Goal: Task Accomplishment & Management: Manage account settings

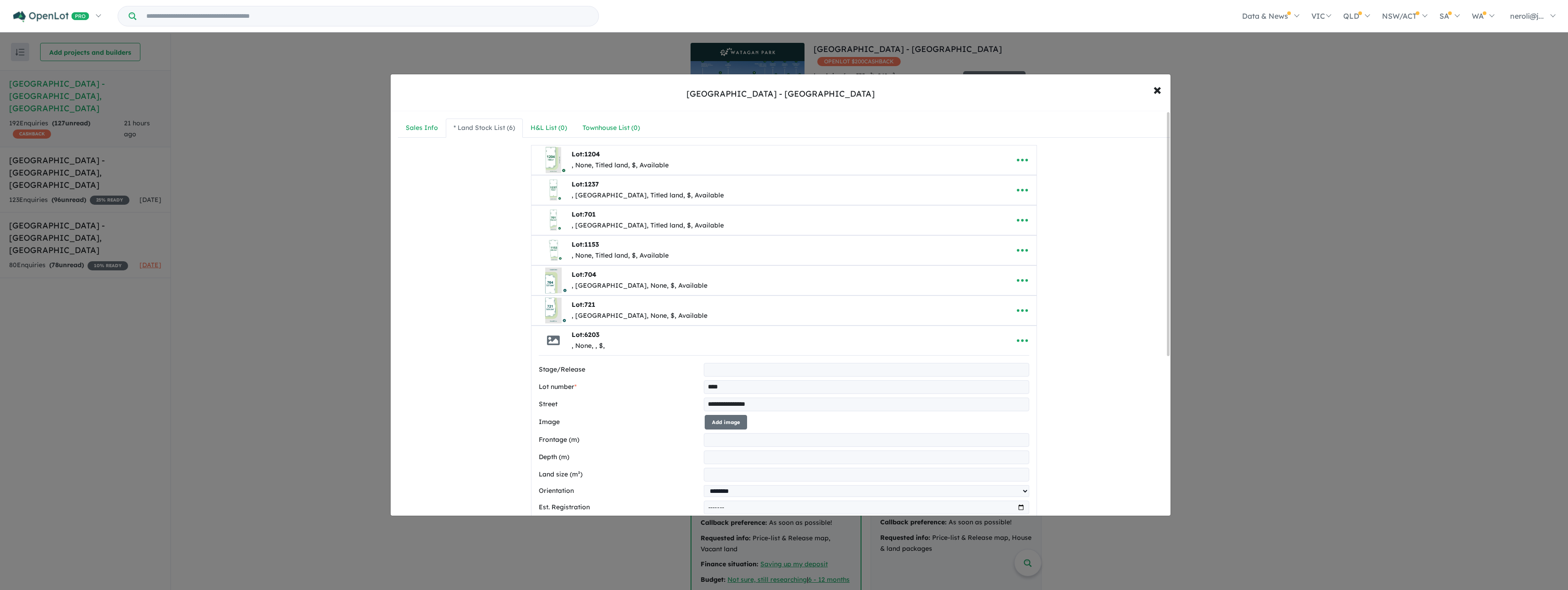
click at [789, 403] on input "**********" at bounding box center [866, 405] width 326 height 14
click at [1153, 88] on span "×" at bounding box center [1157, 89] width 8 height 19
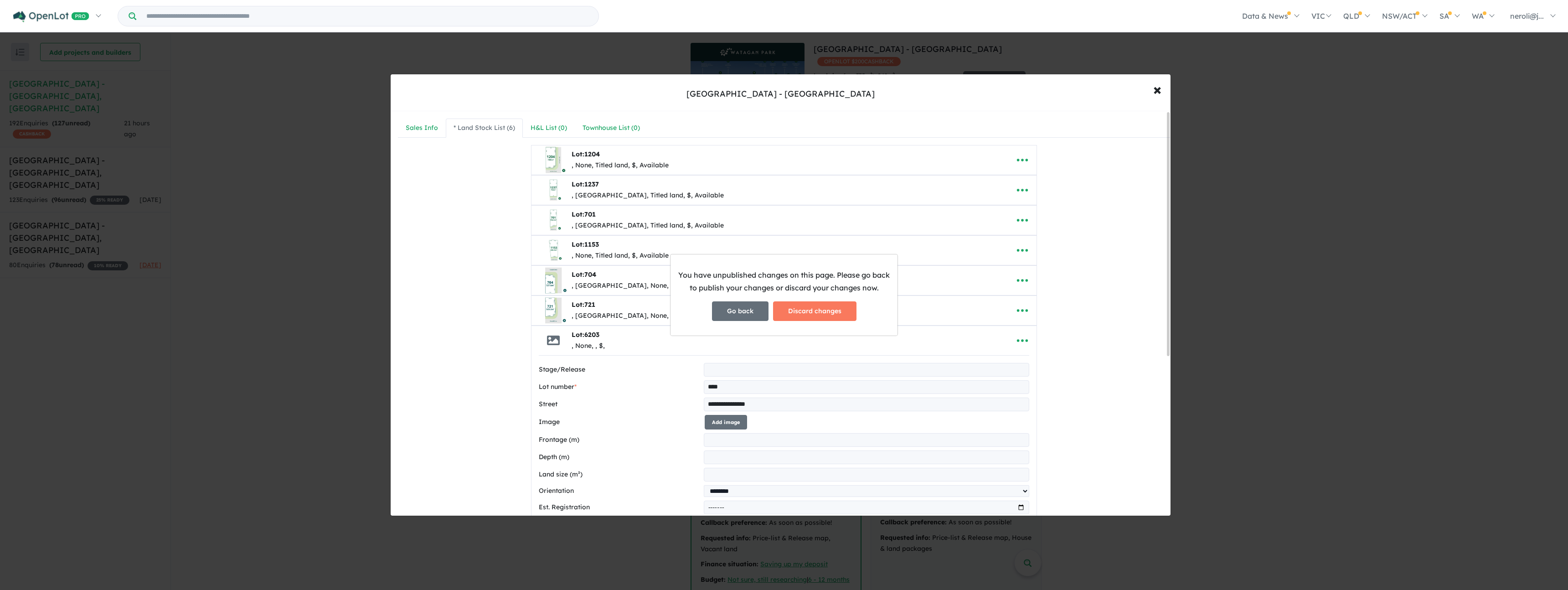
click at [745, 312] on button "Go back" at bounding box center [740, 311] width 56 height 19
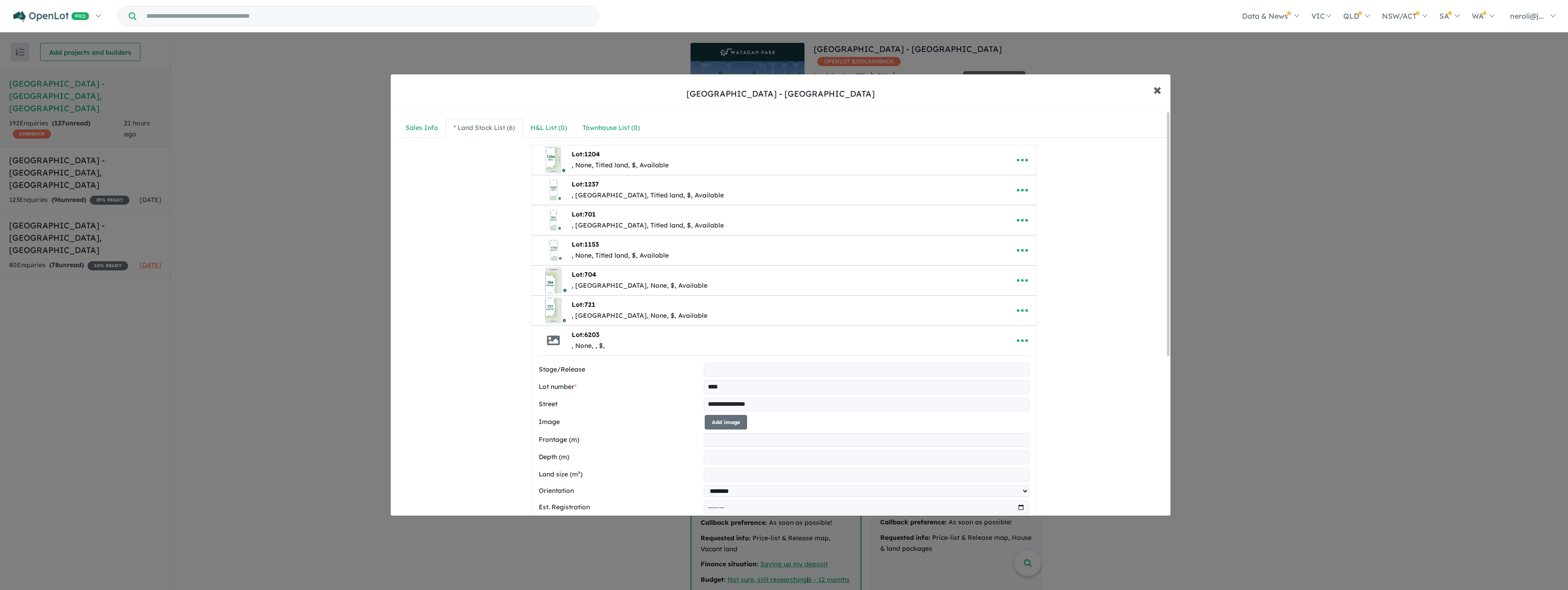
click at [1157, 90] on span "×" at bounding box center [1157, 89] width 8 height 19
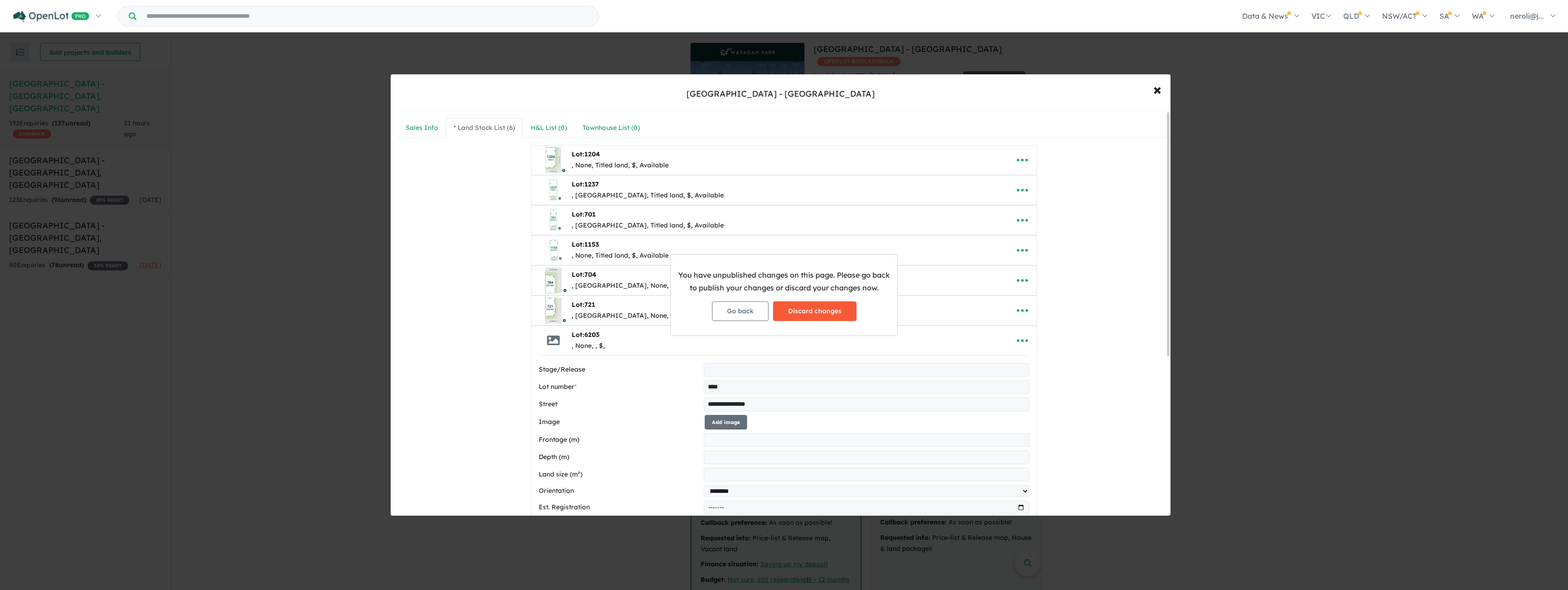
click at [838, 311] on button "Discard changes" at bounding box center [815, 311] width 83 height 19
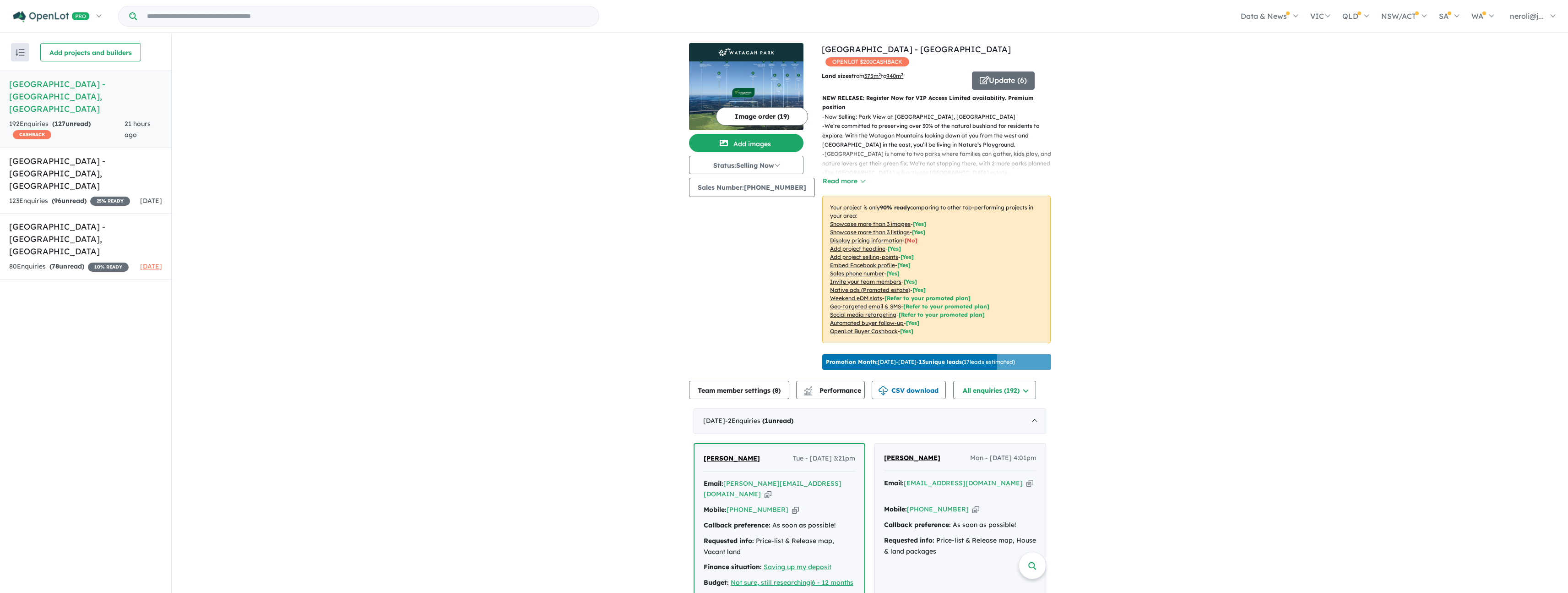
click at [769, 117] on button "Image order ( 19 )" at bounding box center [762, 117] width 92 height 18
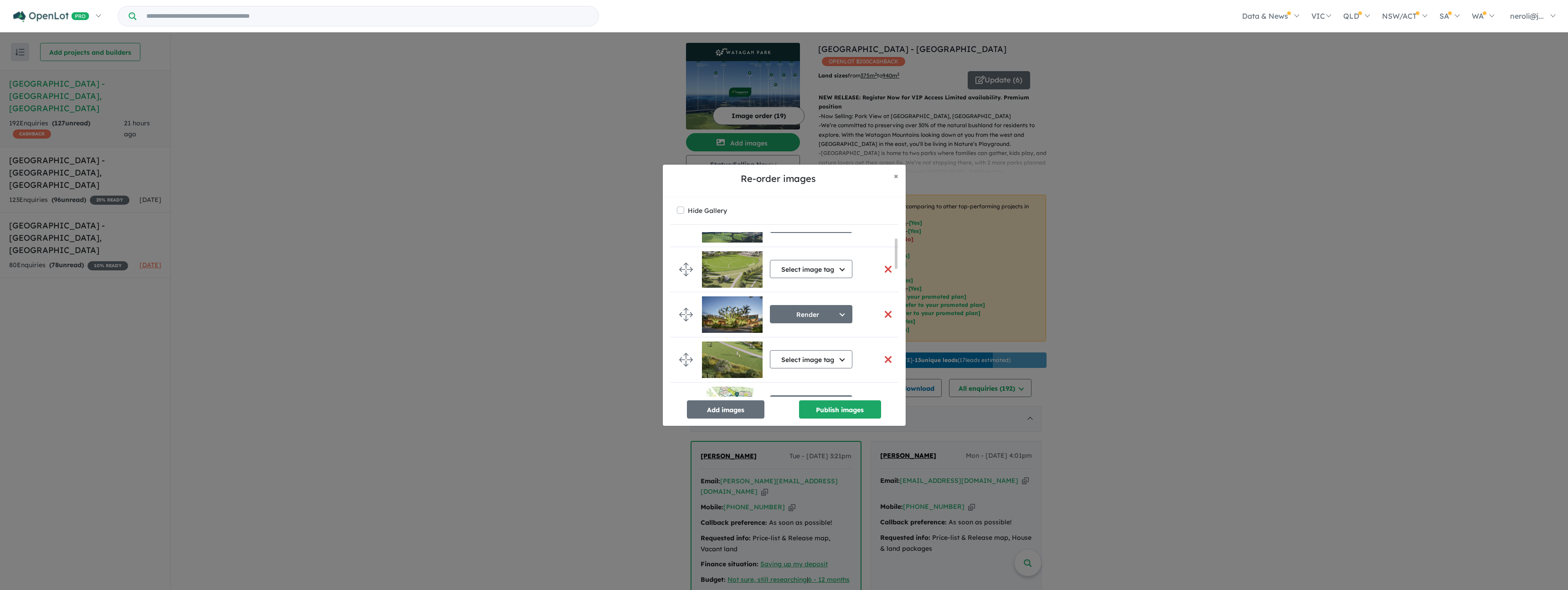
scroll to position [33, 0]
click at [796, 360] on button "Select image tag" at bounding box center [811, 357] width 83 height 18
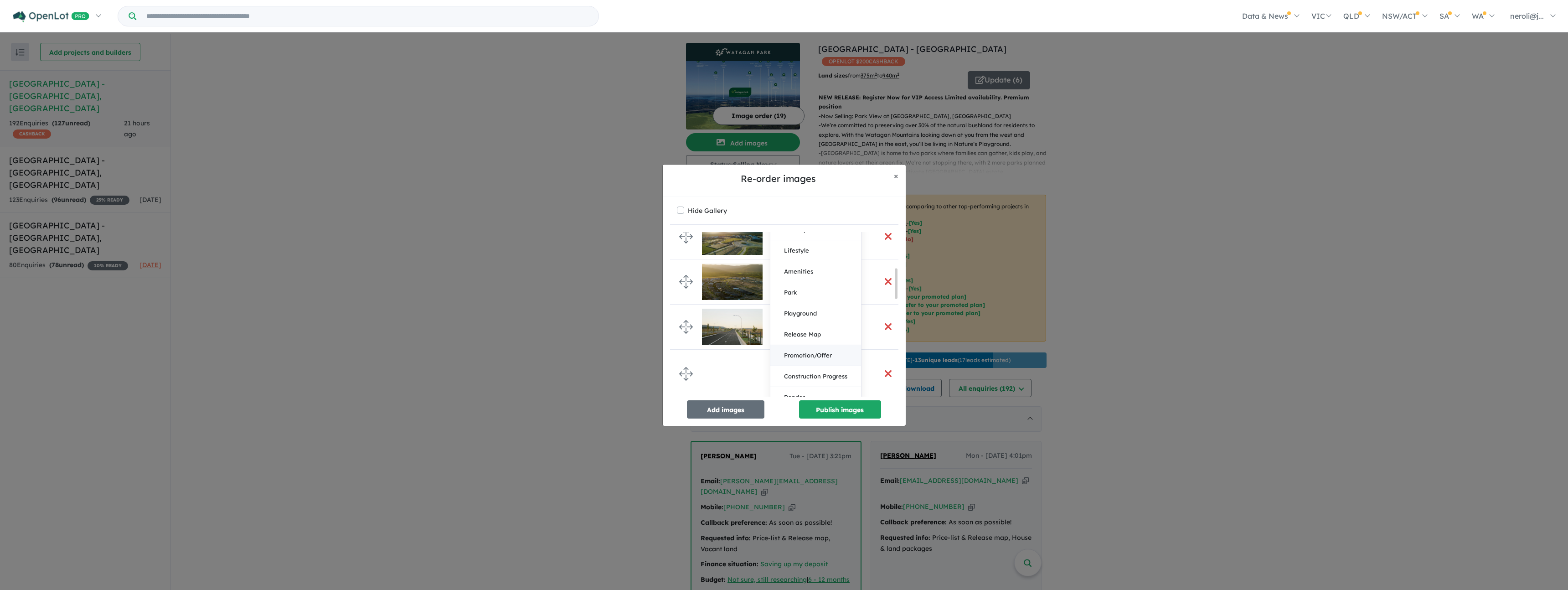
scroll to position [269, 0]
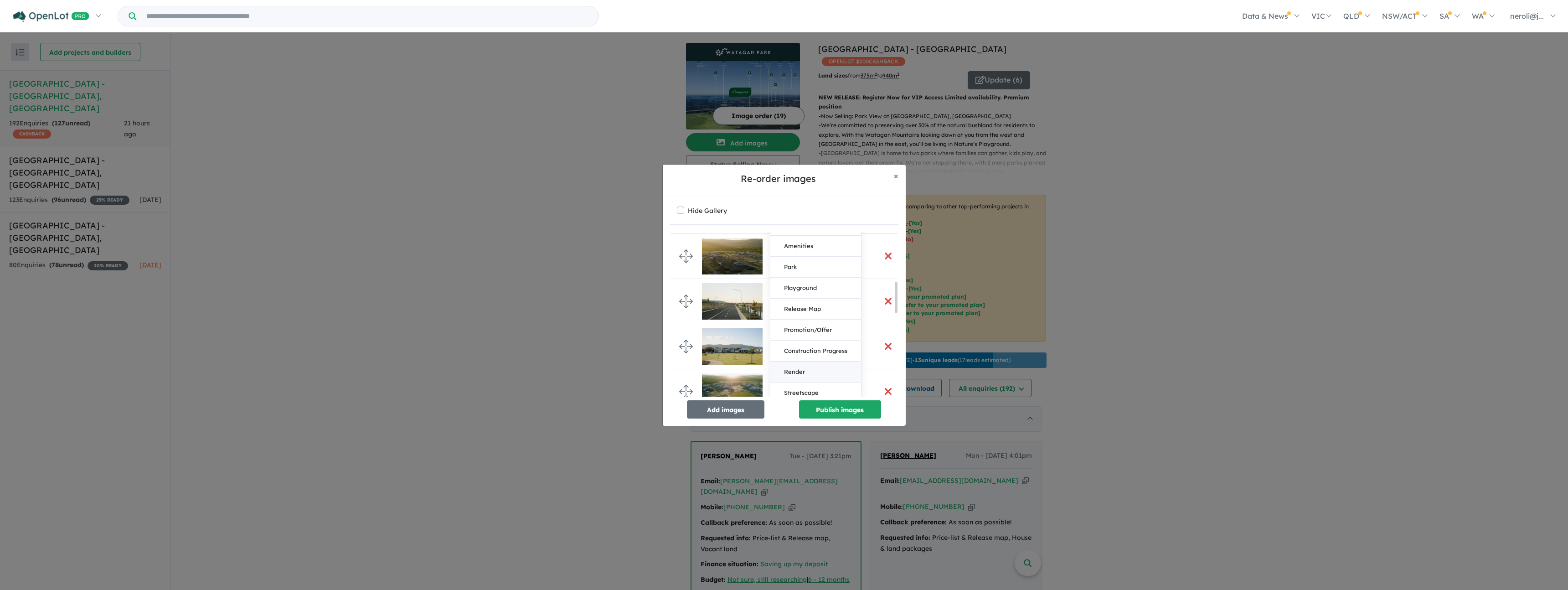
click at [808, 369] on button "Render" at bounding box center [816, 372] width 91 height 21
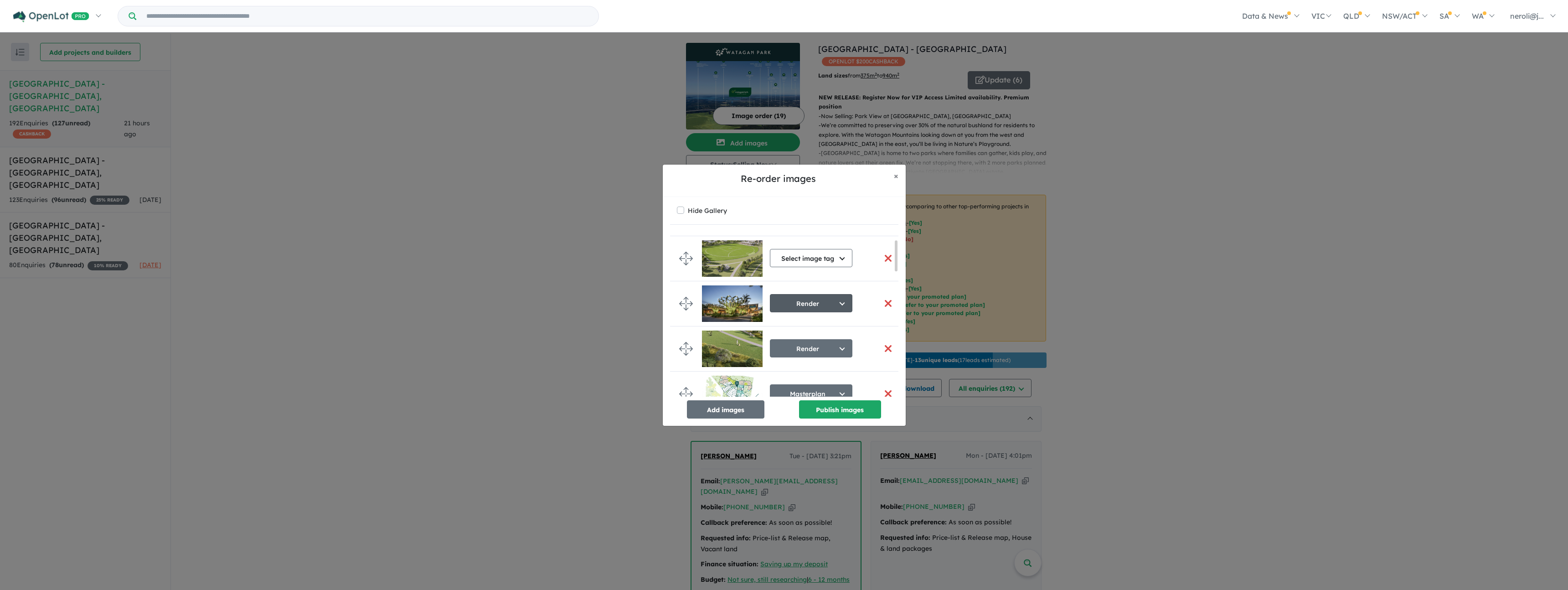
scroll to position [0, 0]
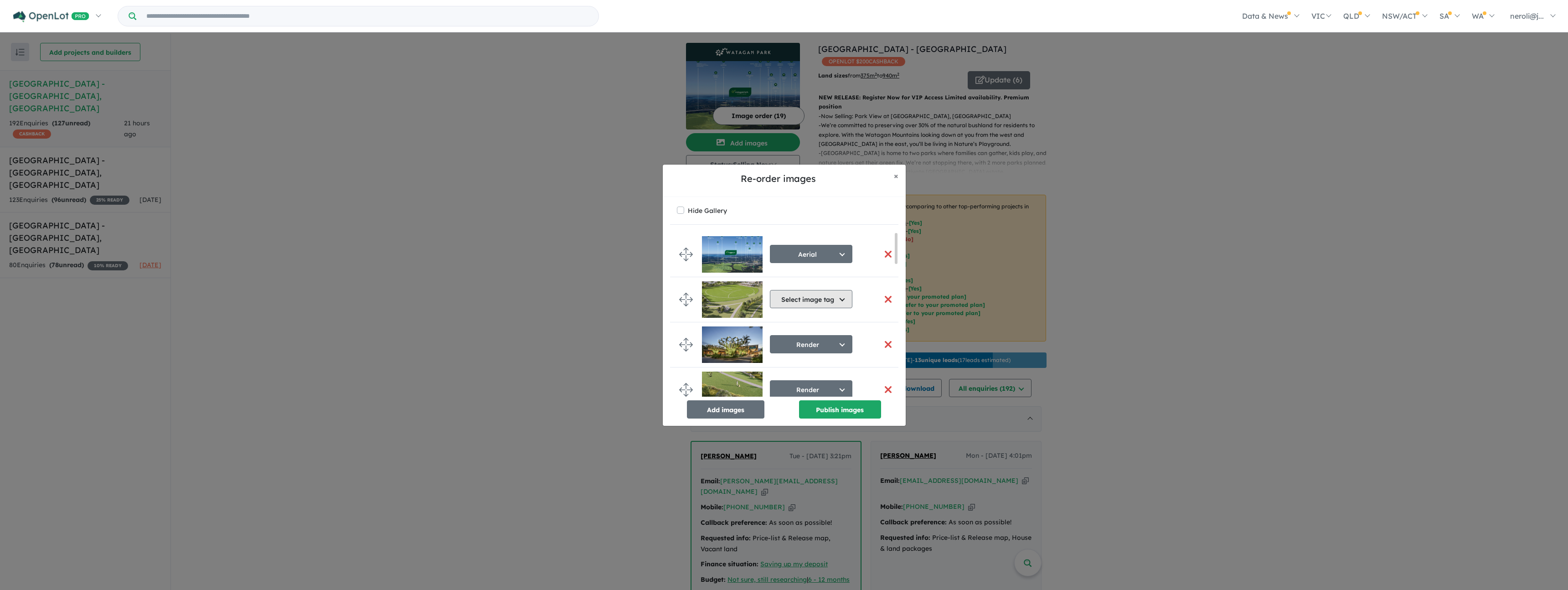
click at [812, 293] on button "Select image tag" at bounding box center [811, 299] width 83 height 18
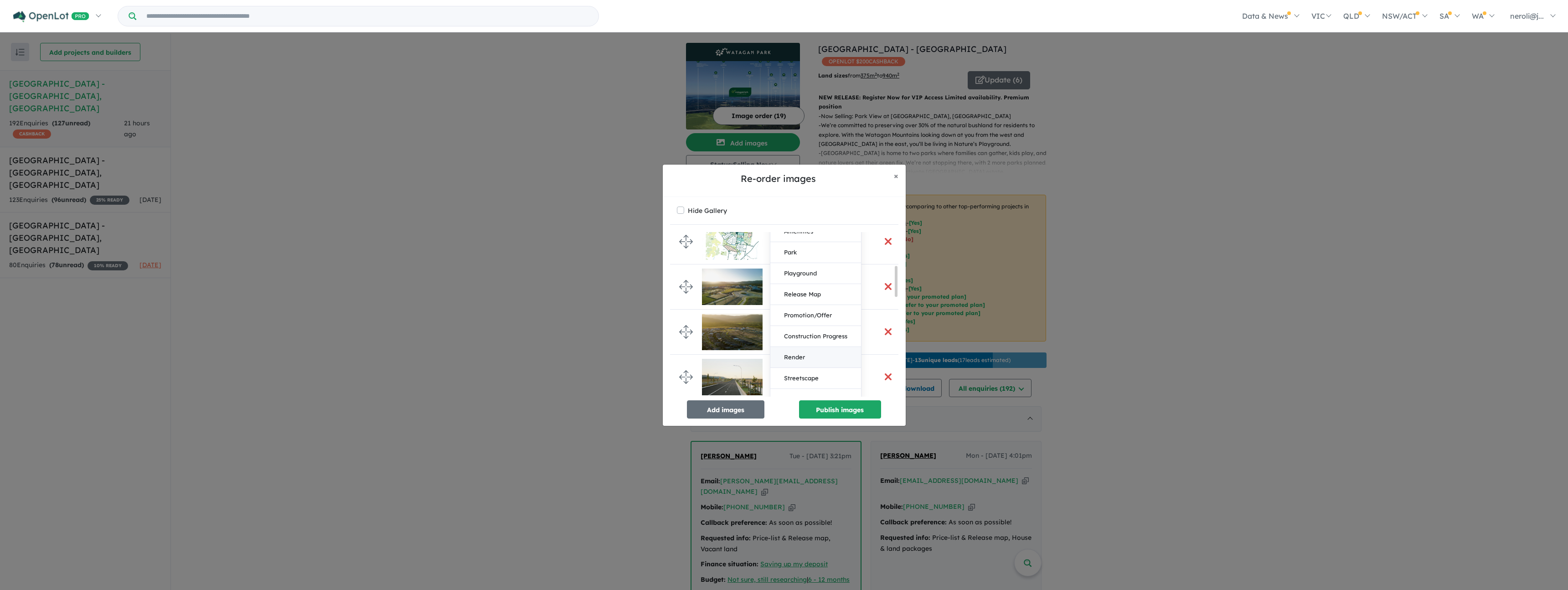
scroll to position [198, 0]
drag, startPoint x: 823, startPoint y: 347, endPoint x: 850, endPoint y: 380, distance: 42.6
click at [824, 347] on button "Render" at bounding box center [816, 353] width 91 height 21
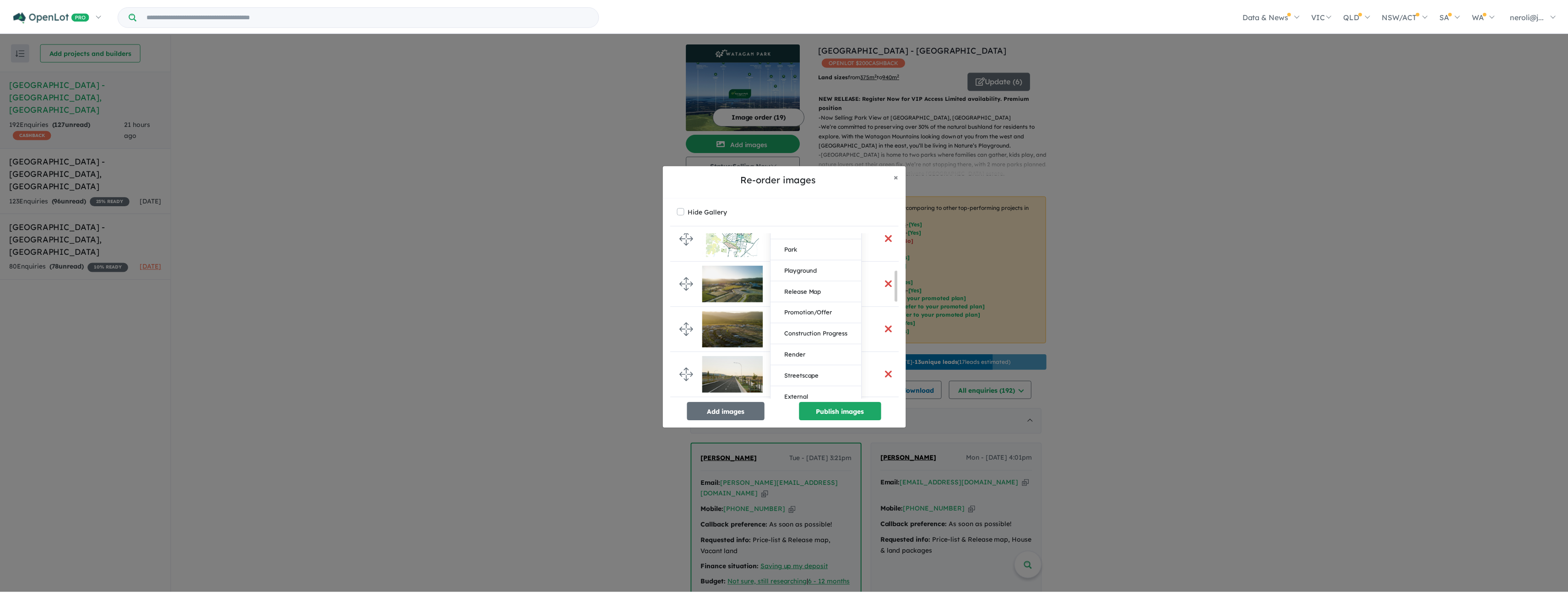
scroll to position [0, 0]
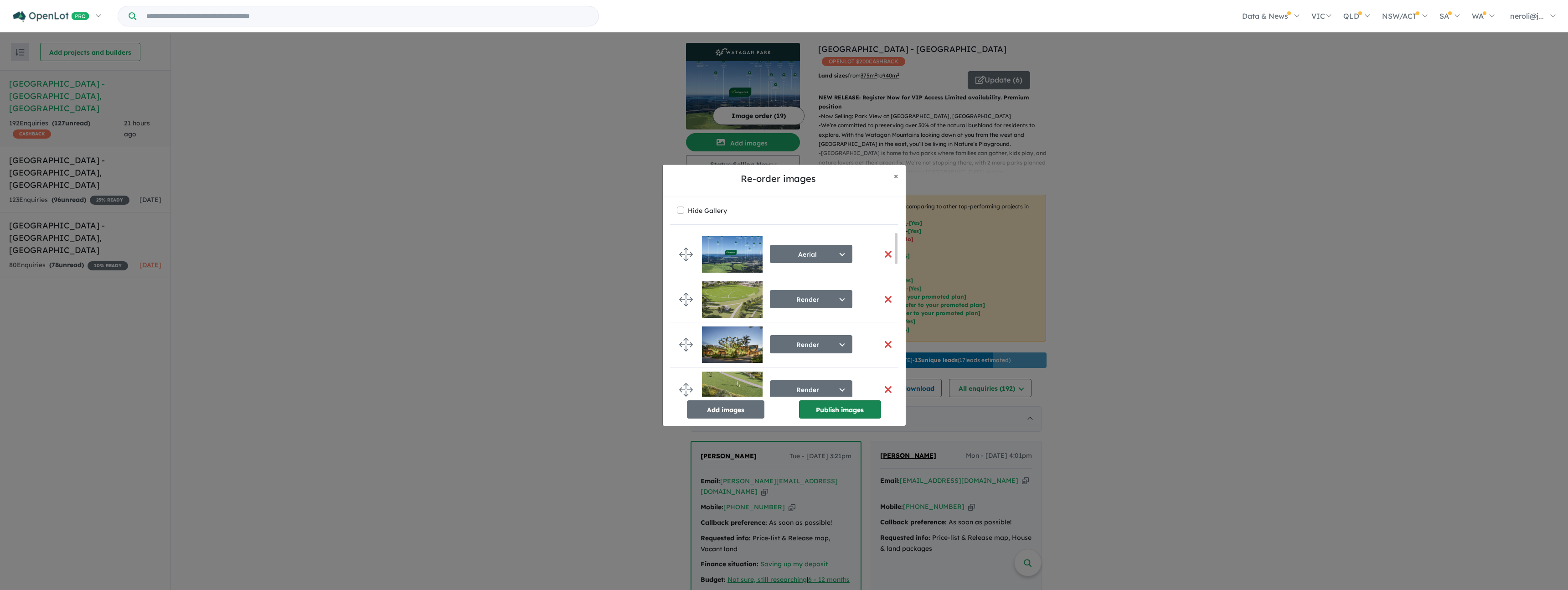
click at [871, 407] on button "Publish images" at bounding box center [840, 410] width 82 height 18
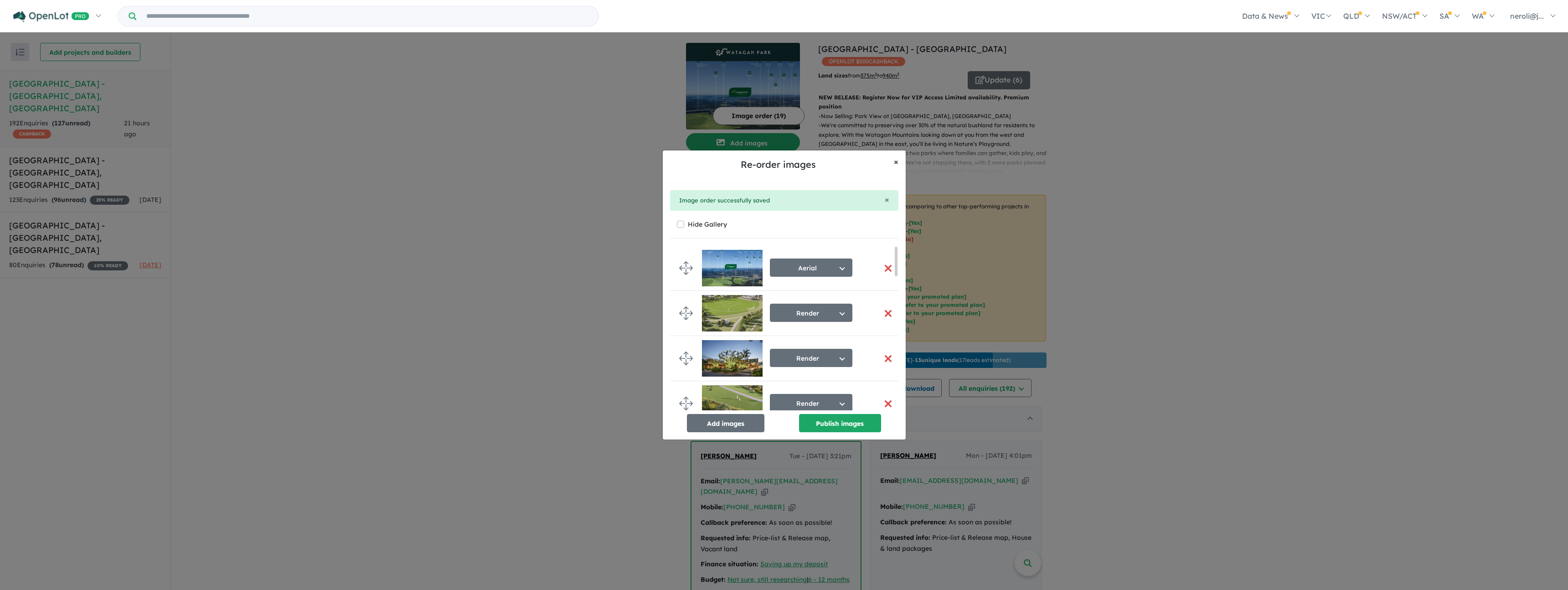
click at [895, 162] on span "×" at bounding box center [896, 161] width 5 height 10
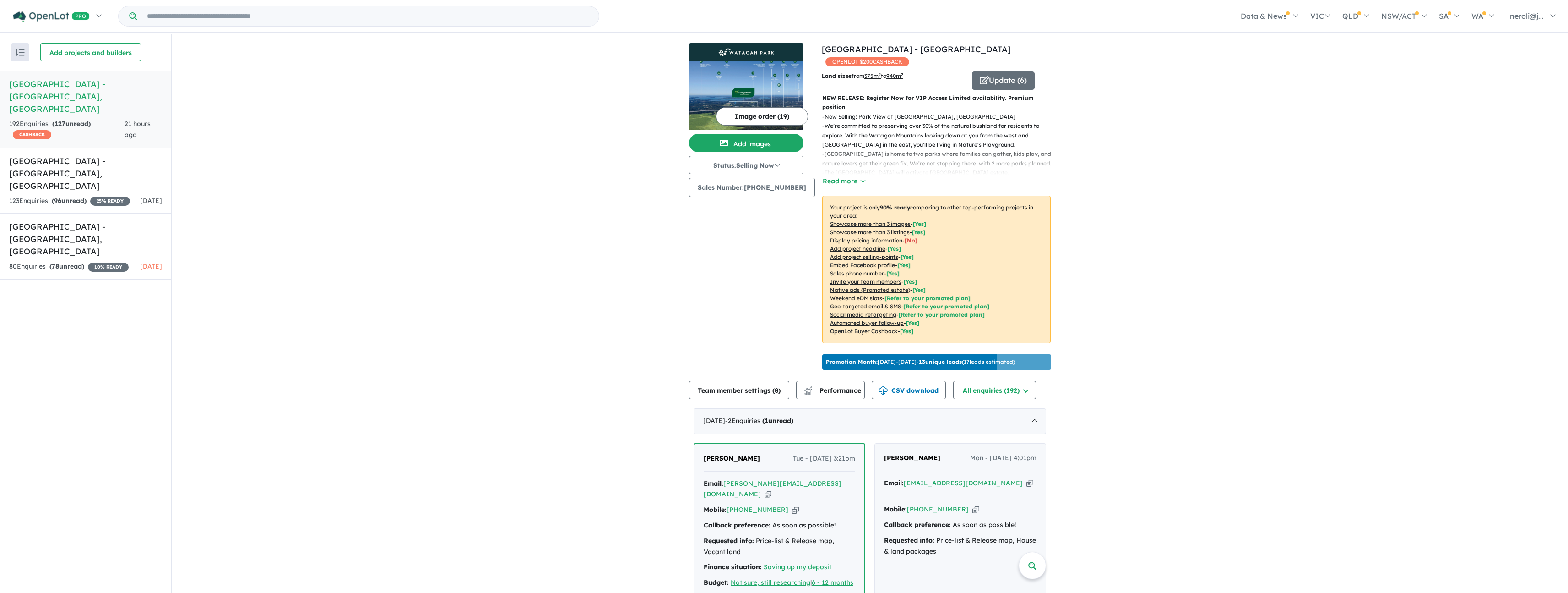
click at [736, 82] on img at bounding box center [746, 96] width 114 height 69
click at [834, 182] on button "Read more" at bounding box center [844, 181] width 43 height 10
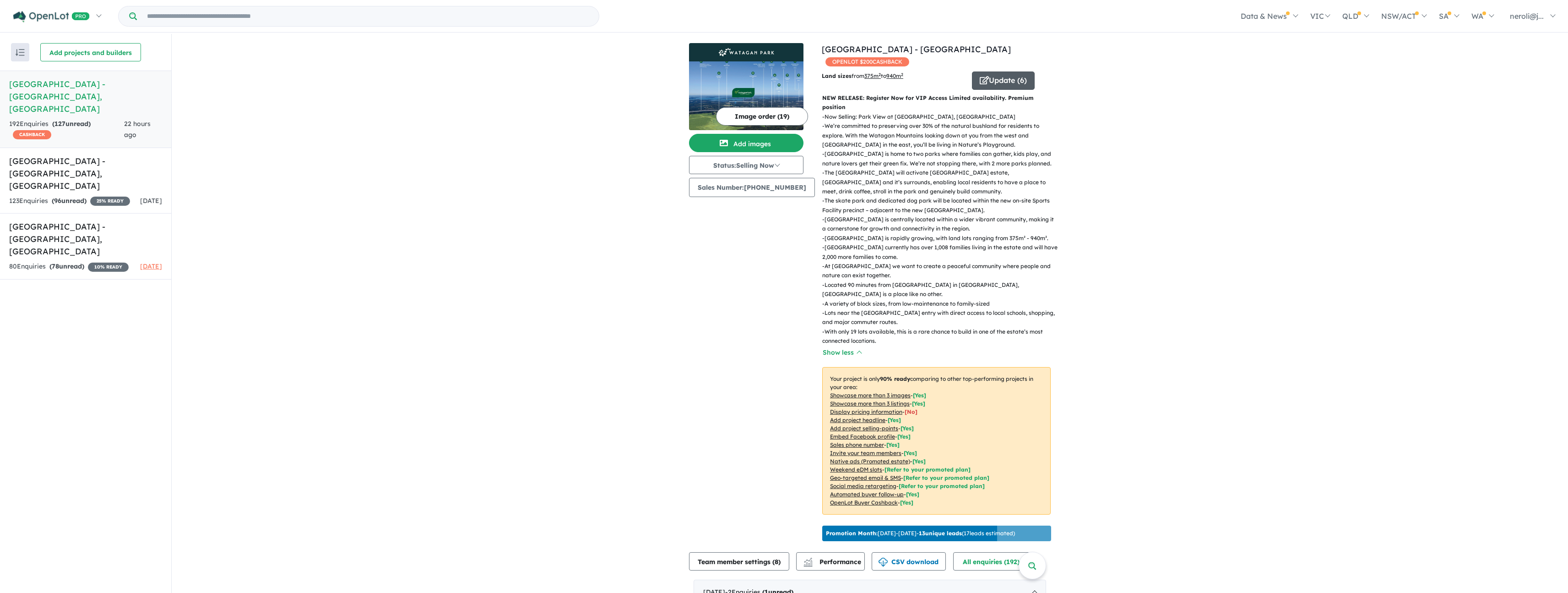
click at [982, 81] on icon "button" at bounding box center [984, 80] width 9 height 8
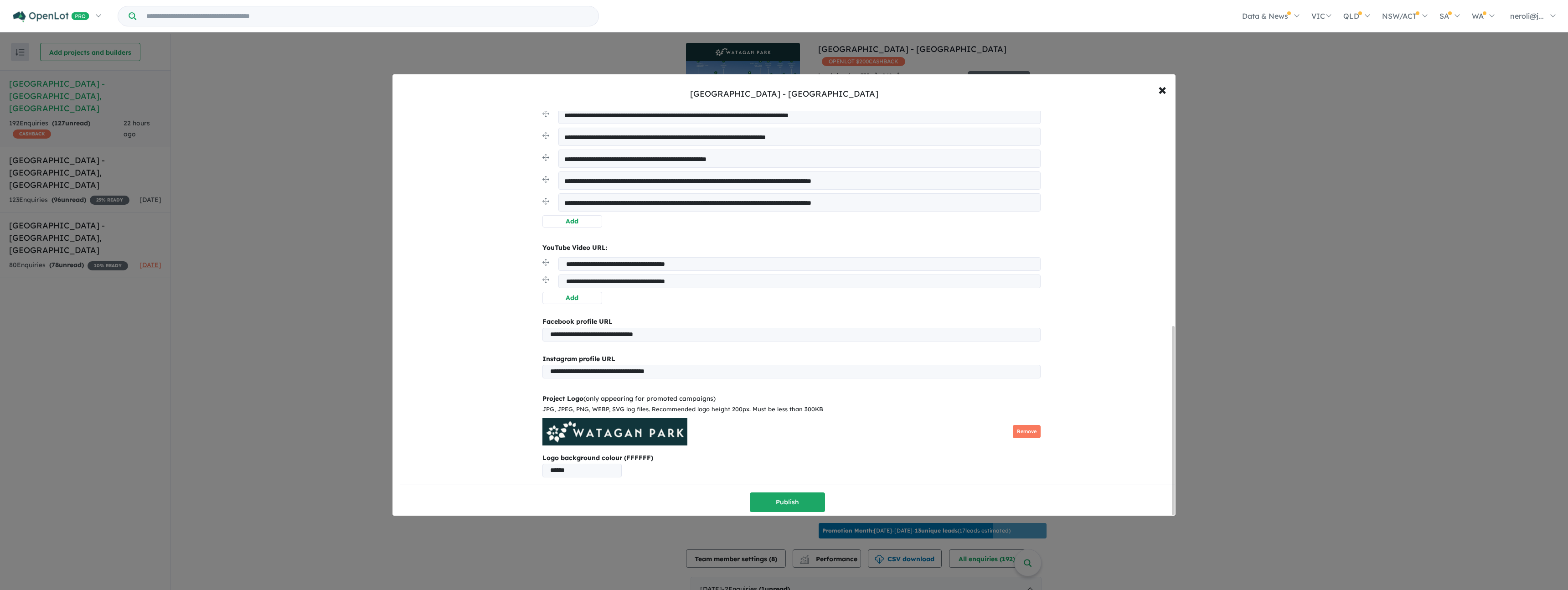
scroll to position [463, 0]
click at [1171, 88] on button "× Close" at bounding box center [1162, 89] width 26 height 24
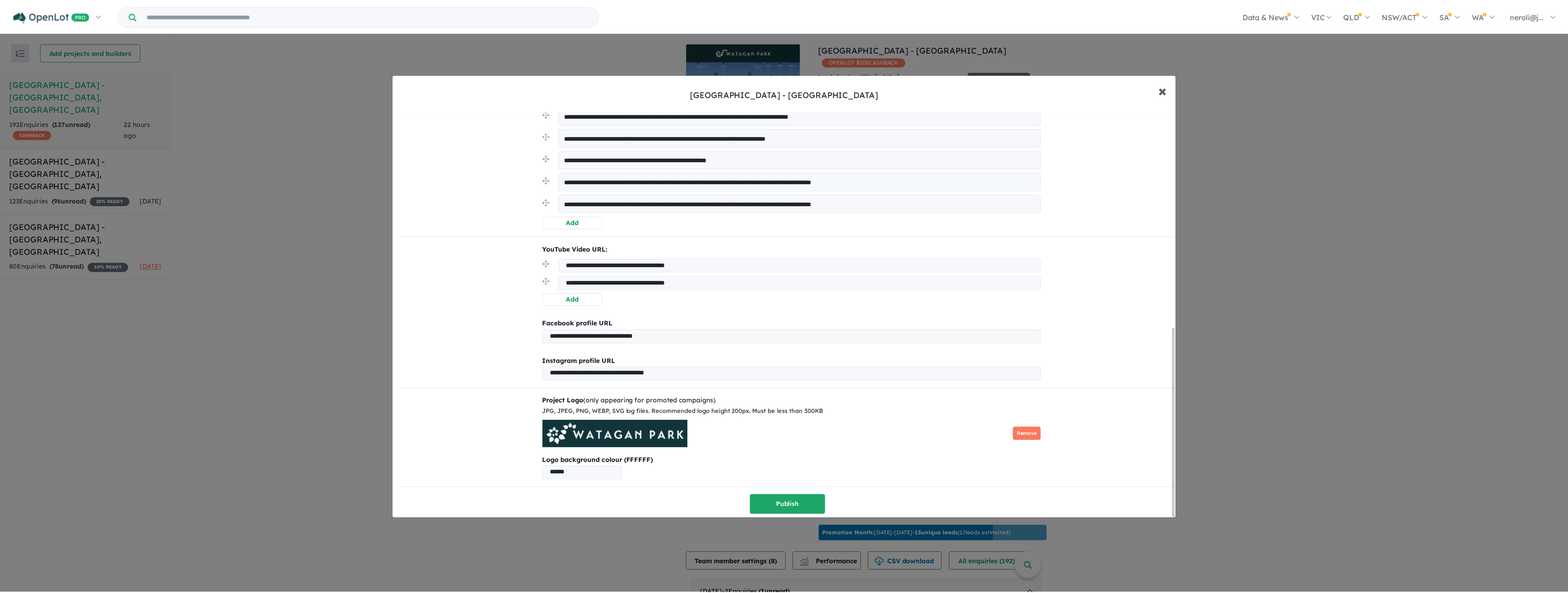
scroll to position [0, 0]
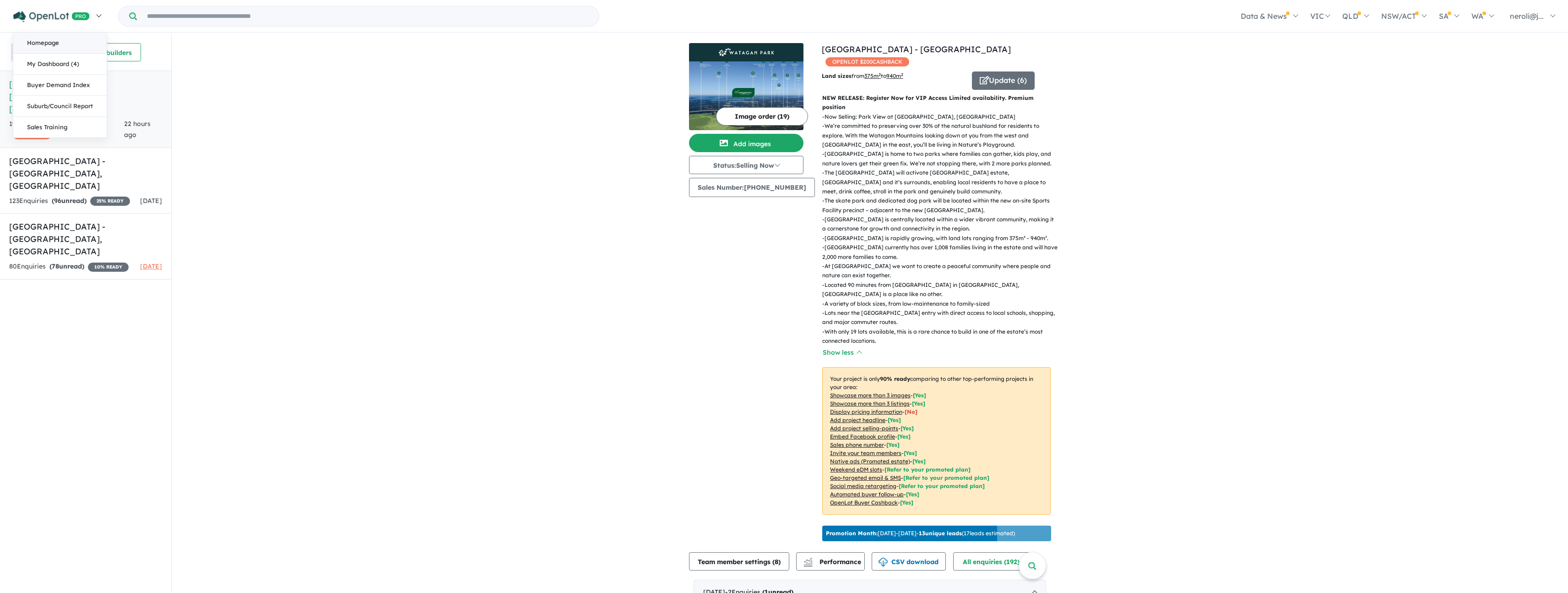
click at [68, 39] on link "Homepage" at bounding box center [60, 43] width 93 height 21
click at [82, 197] on strong "( 96 unread)" at bounding box center [69, 201] width 35 height 8
